Goal: Information Seeking & Learning: Learn about a topic

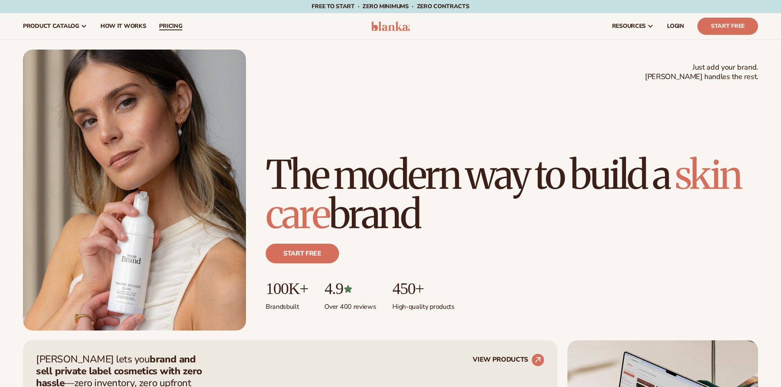
click at [172, 28] on span "pricing" at bounding box center [170, 26] width 23 height 7
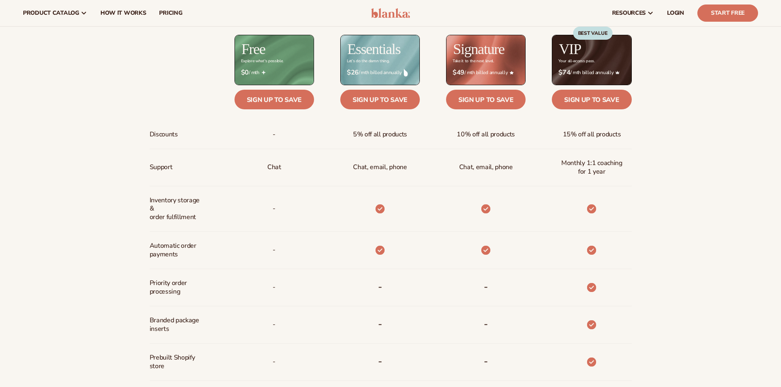
scroll to position [287, 0]
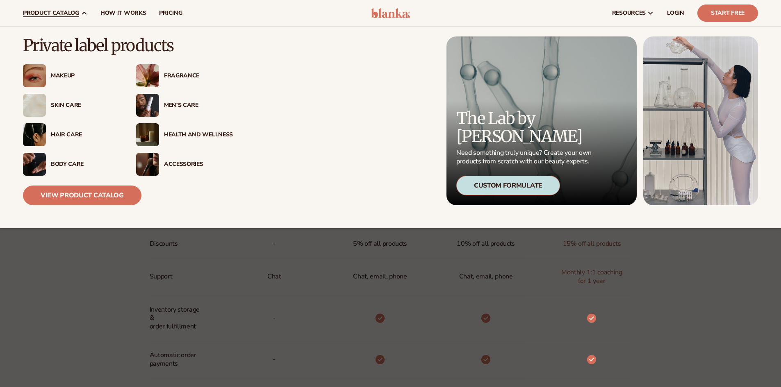
click at [189, 136] on div "Health And Wellness" at bounding box center [198, 135] width 69 height 7
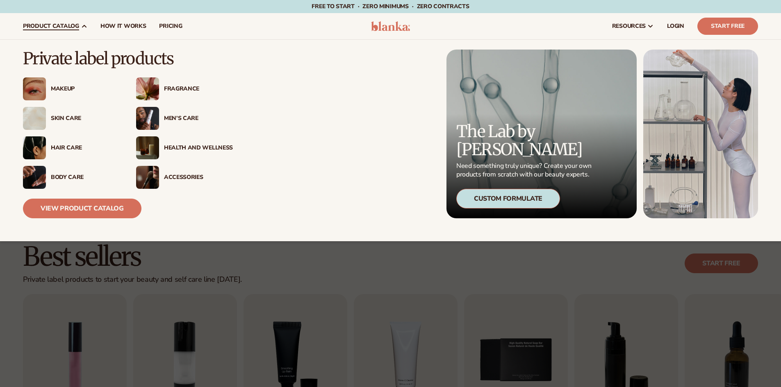
click at [187, 179] on div "Accessories" at bounding box center [198, 177] width 69 height 7
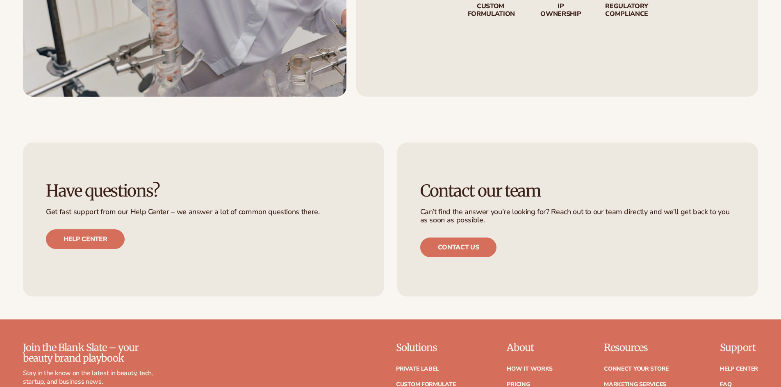
scroll to position [1435, 0]
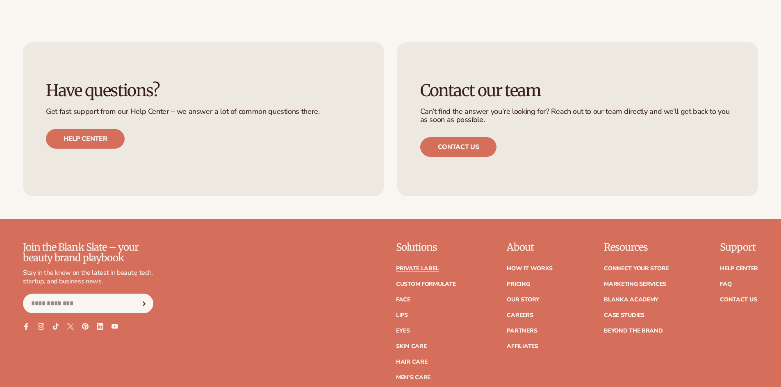
click at [412, 271] on link "Private label" at bounding box center [417, 269] width 43 height 6
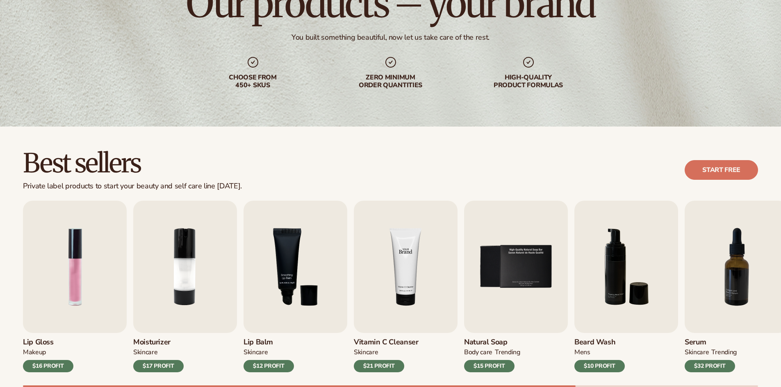
scroll to position [205, 0]
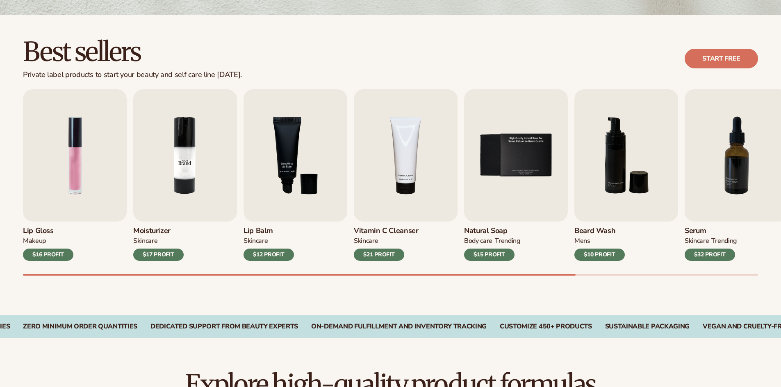
click at [200, 177] on img "2 / 9" at bounding box center [185, 155] width 104 height 132
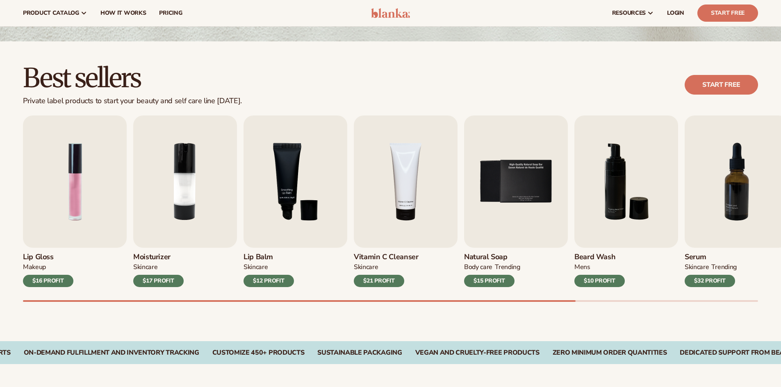
scroll to position [164, 0]
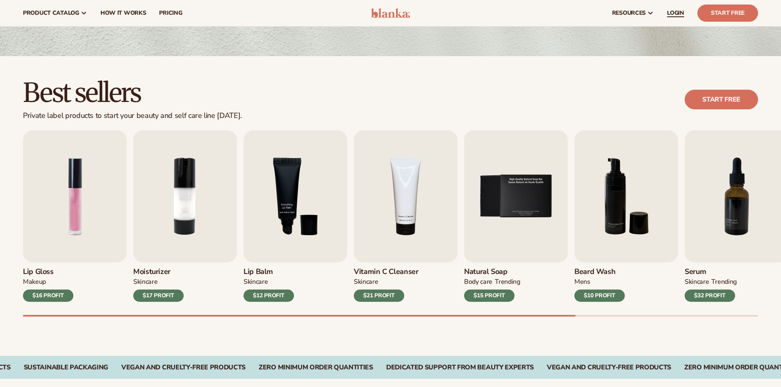
click at [678, 12] on span "LOGIN" at bounding box center [675, 13] width 17 height 7
